Goal: Register for event/course

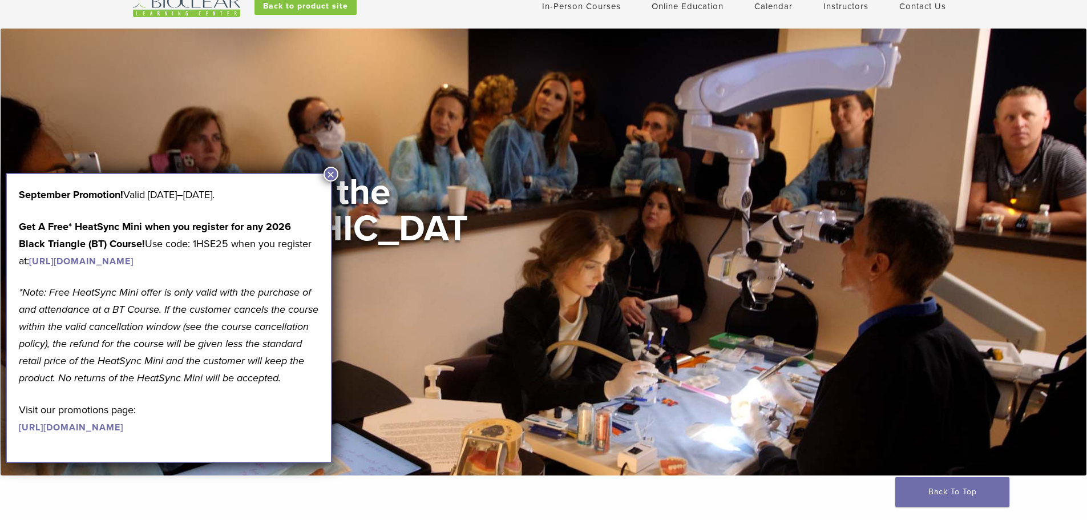
scroll to position [114, 0]
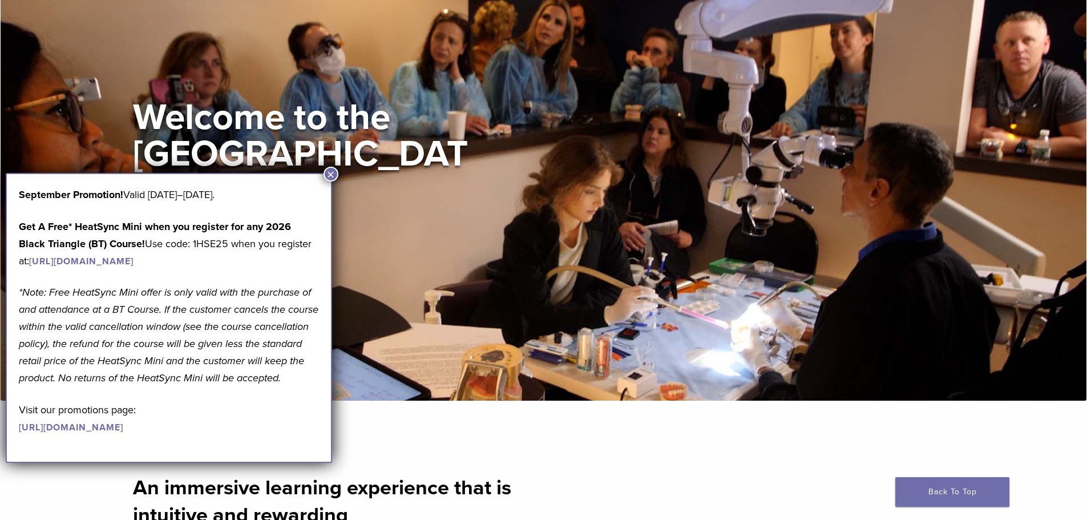
click at [328, 177] on button "×" at bounding box center [330, 174] width 15 height 15
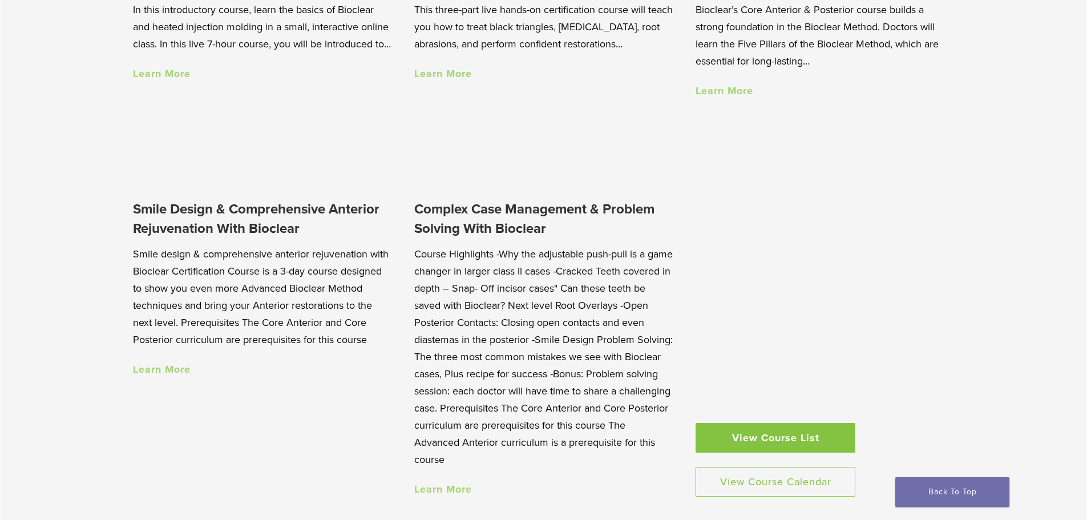
scroll to position [1084, 0]
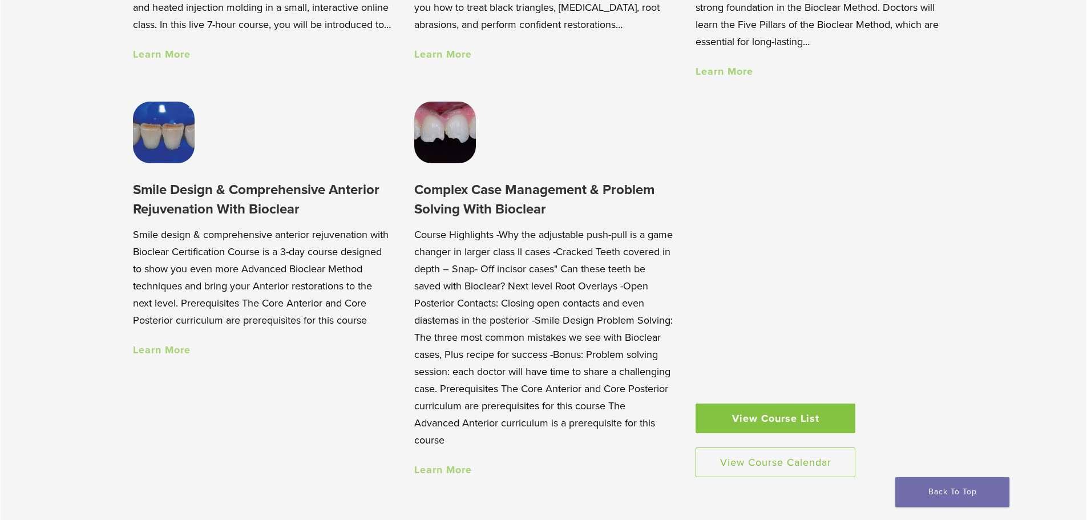
click at [797, 432] on link "View Course List" at bounding box center [775, 418] width 160 height 30
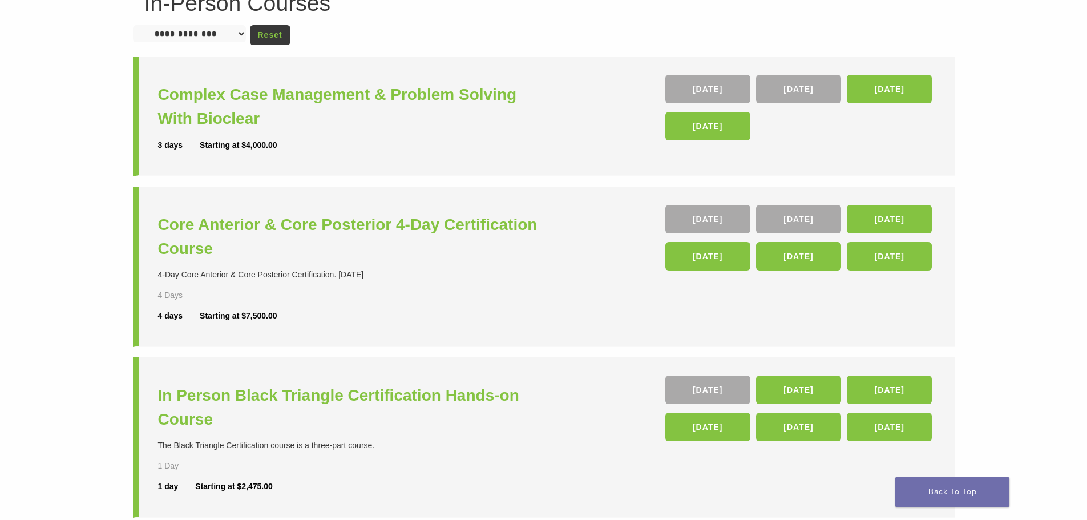
scroll to position [114, 0]
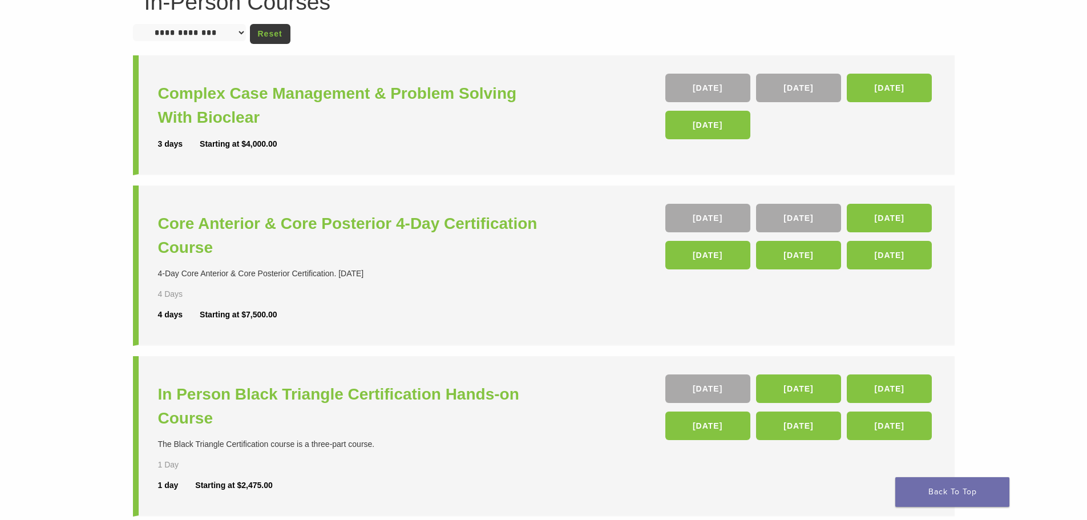
click at [201, 34] on select "**********" at bounding box center [189, 32] width 113 height 17
drag, startPoint x: 412, startPoint y: 261, endPoint x: 412, endPoint y: 288, distance: 27.4
click at [412, 288] on div "Core Anterior & Core Posterior 4-Day Certification Course 4-Day Core Anterior &…" at bounding box center [352, 265] width 389 height 123
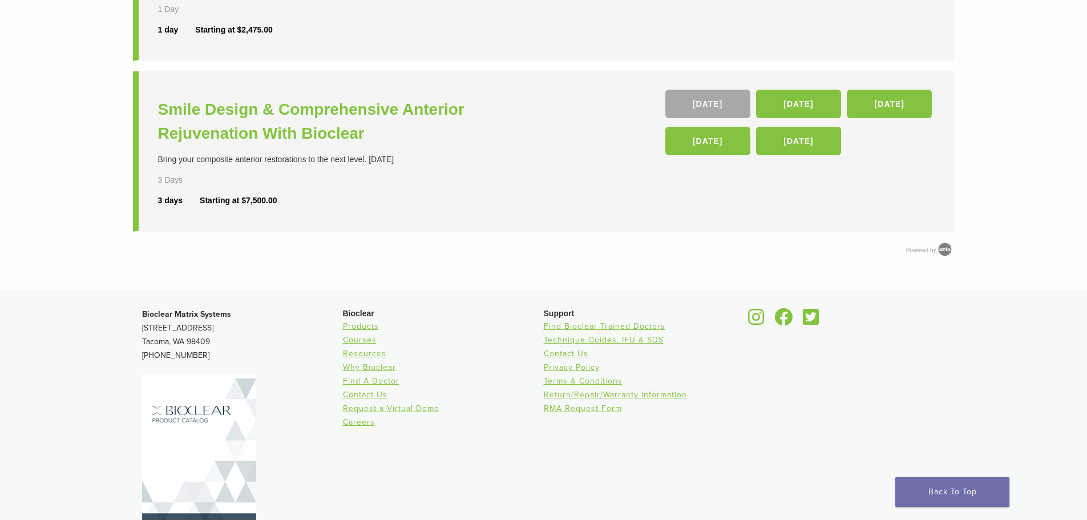
scroll to position [571, 0]
click at [357, 334] on link "Courses" at bounding box center [360, 339] width 34 height 10
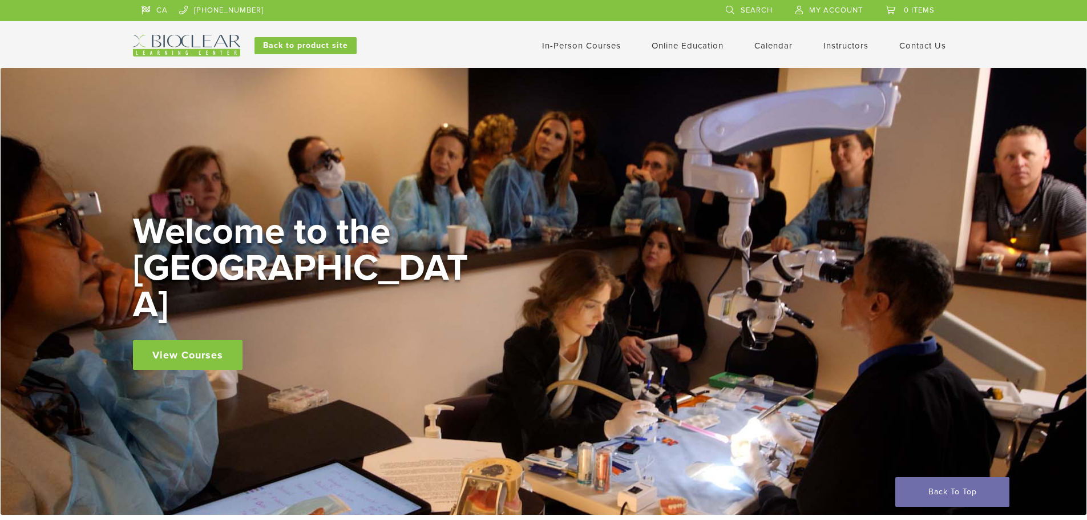
click at [187, 340] on link "View Courses" at bounding box center [188, 355] width 110 height 30
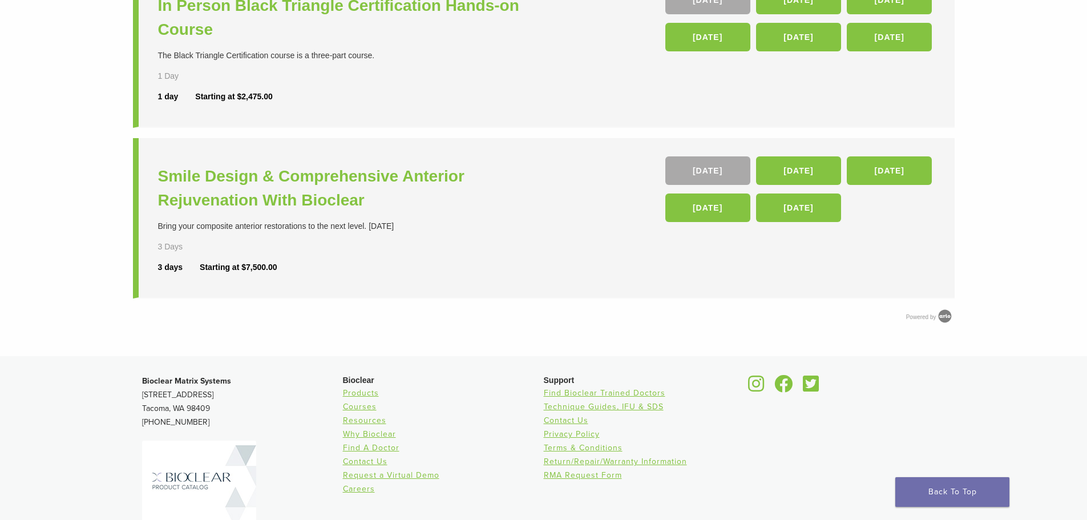
scroll to position [513, 0]
